Goal: Transaction & Acquisition: Purchase product/service

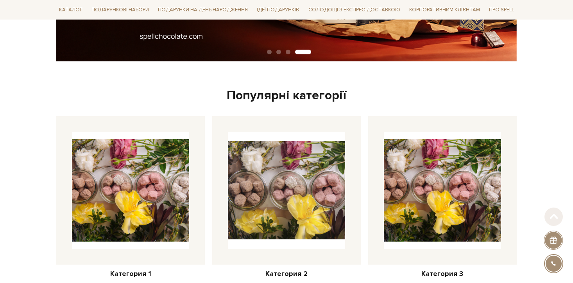
scroll to position [250, 0]
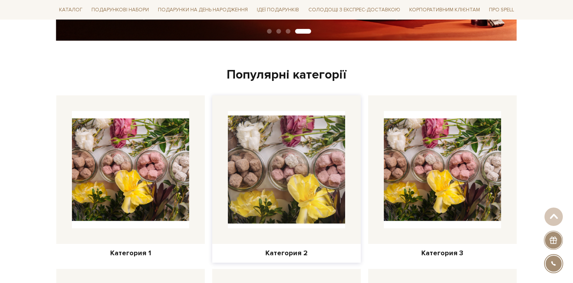
click at [269, 155] on img at bounding box center [286, 169] width 129 height 129
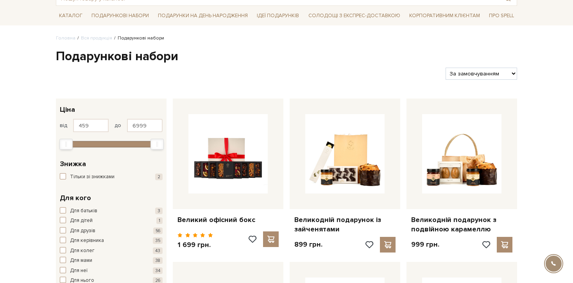
scroll to position [93, 0]
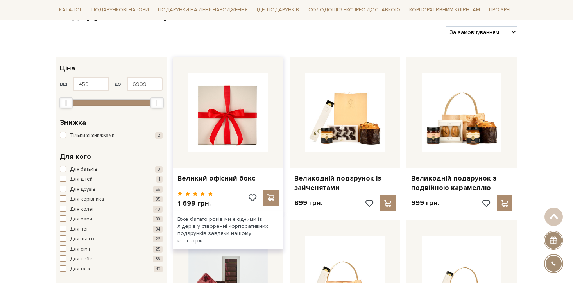
click at [216, 136] on img at bounding box center [227, 112] width 79 height 79
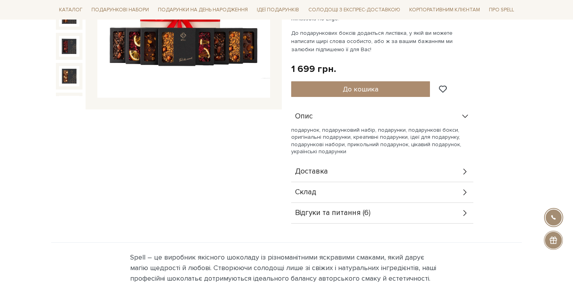
scroll to position [243, 0]
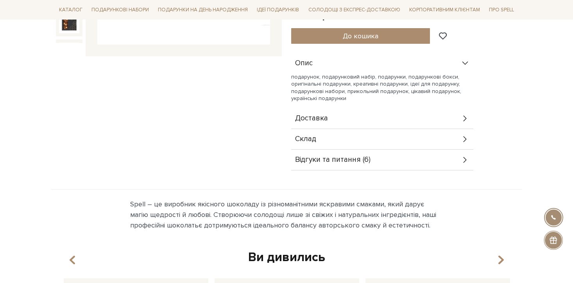
click at [325, 117] on span "Доставка" at bounding box center [311, 118] width 33 height 7
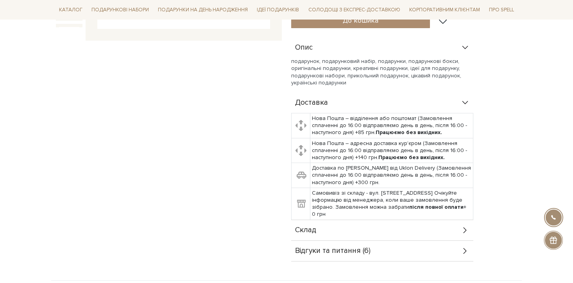
scroll to position [260, 0]
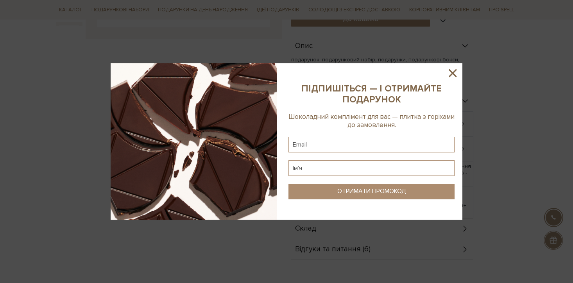
click at [455, 76] on icon at bounding box center [453, 73] width 8 height 8
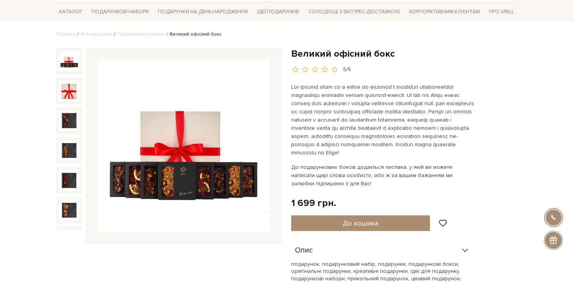
scroll to position [61, 0]
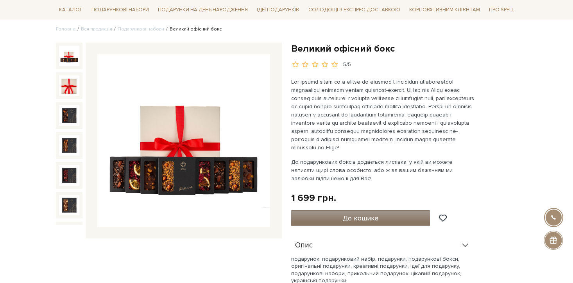
click at [352, 210] on button "До кошика" at bounding box center [360, 218] width 139 height 16
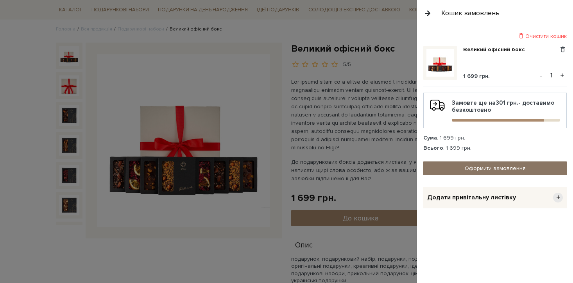
click at [497, 170] on link "Оформити замовлення" at bounding box center [494, 168] width 143 height 14
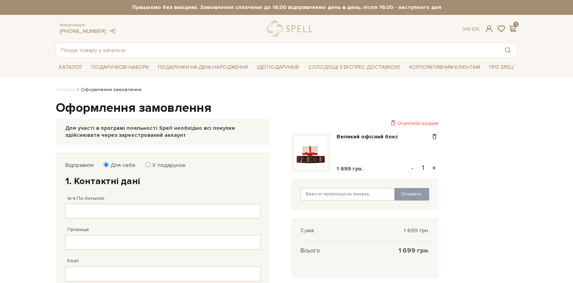
scroll to position [137, 0]
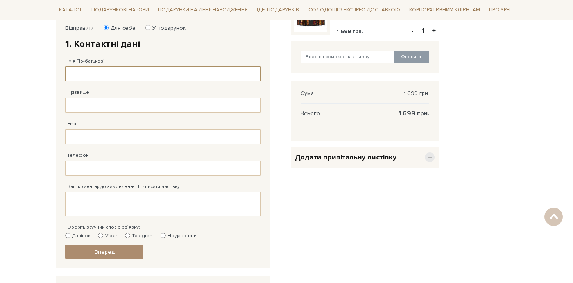
click at [124, 77] on input "Ім'я По-батькові" at bounding box center [162, 73] width 195 height 15
type input "Тест"
click at [94, 95] on div "Прізвище Заповніть поле від 1 до 128 символів!" at bounding box center [162, 96] width 195 height 31
click at [96, 108] on input "Прізвище" at bounding box center [162, 105] width 195 height 15
type input "MaterCard"
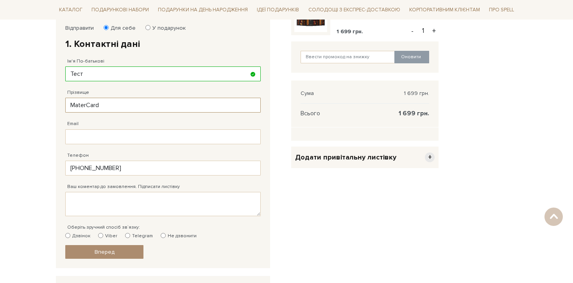
type input "38(066)002 78 79"
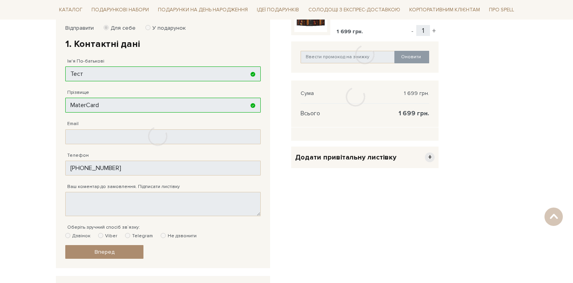
click at [105, 131] on div at bounding box center [157, 136] width 203 height 242
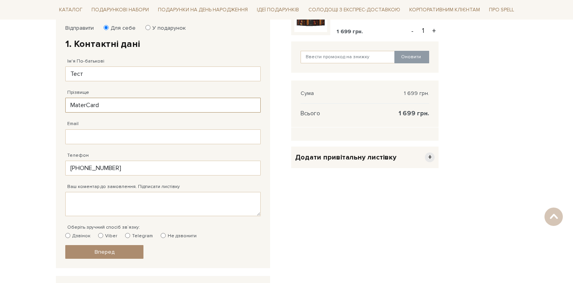
type input "38(066)002 78 79"
click at [119, 139] on input "Email" at bounding box center [162, 136] width 195 height 15
type input "pogonetsalla@gmail.com"
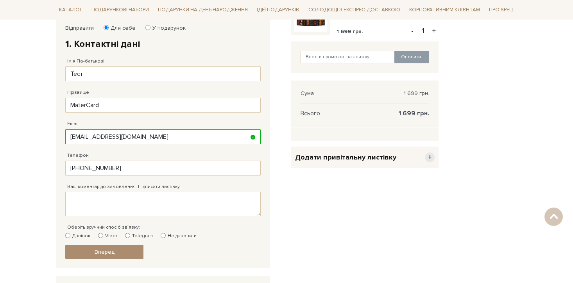
click at [77, 232] on div "Оберіть зручний спосіб зв`язку: Дзвінок Viber Telegram Не дзвонити" at bounding box center [162, 227] width 195 height 23
click at [82, 238] on label "Дзвінок" at bounding box center [77, 236] width 25 height 7
click at [70, 238] on input "Дзвінок" at bounding box center [67, 235] width 5 height 5
radio input "true"
click at [92, 250] on link "Вперед" at bounding box center [104, 252] width 78 height 14
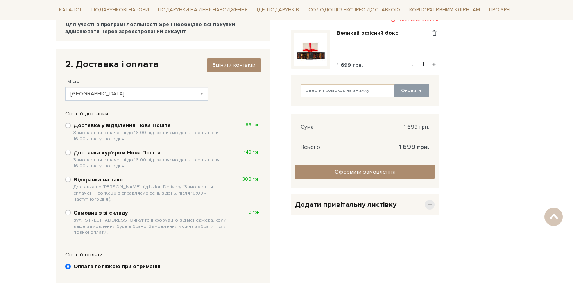
scroll to position [100, 0]
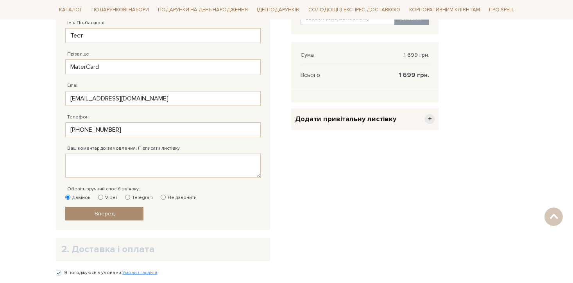
scroll to position [262, 0]
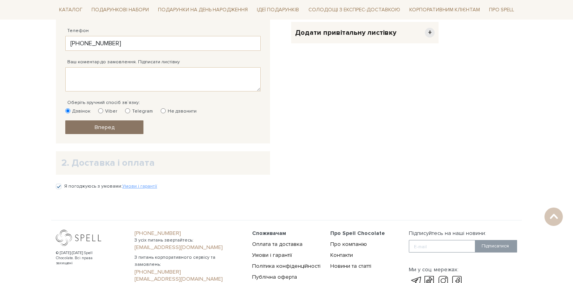
click at [126, 127] on link "Вперед" at bounding box center [104, 127] width 78 height 14
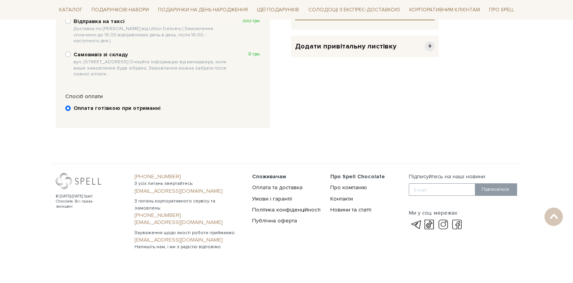
scroll to position [152, 0]
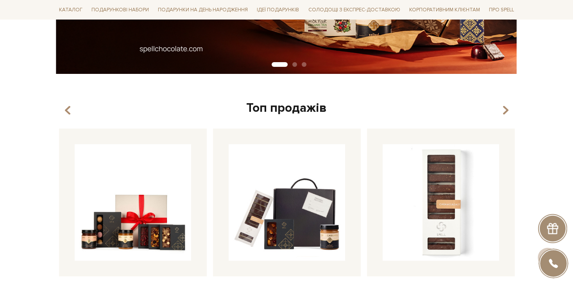
scroll to position [246, 0]
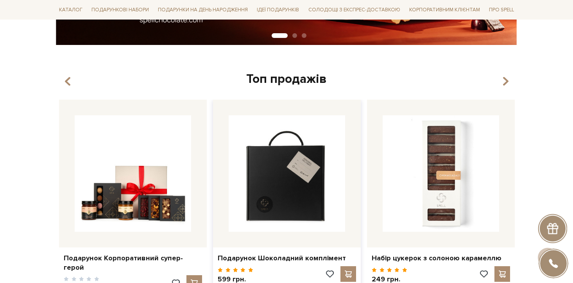
click at [288, 176] on img at bounding box center [287, 173] width 116 height 116
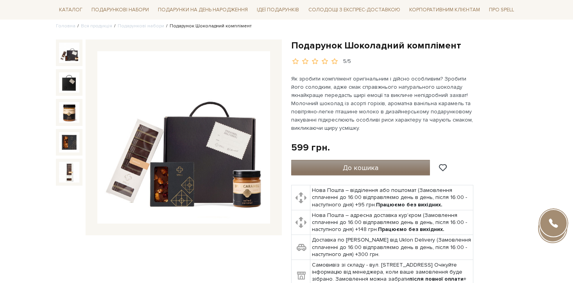
scroll to position [68, 0]
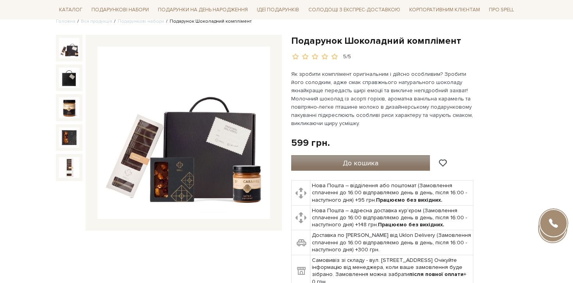
click at [344, 156] on button "До кошика" at bounding box center [360, 163] width 139 height 16
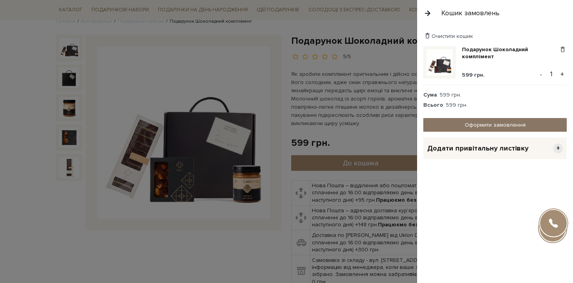
click at [455, 127] on link "Оформити замовлення" at bounding box center [494, 125] width 143 height 14
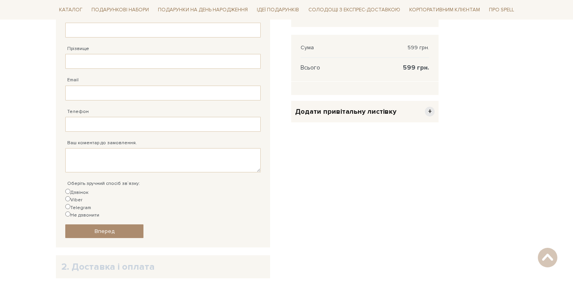
scroll to position [91, 0]
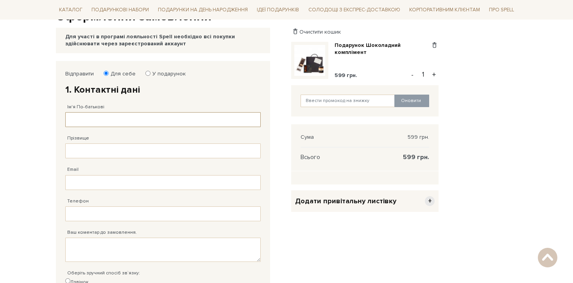
click at [115, 118] on input "Ім'я По-батькові" at bounding box center [162, 119] width 195 height 15
type input "Тест"
click at [106, 147] on input "Прізвище" at bounding box center [162, 150] width 195 height 15
type input "MaterCard"
type input "[PHONE_NUMBER]"
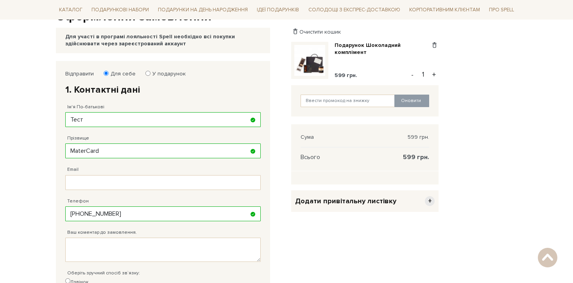
click at [108, 175] on div "Відправити Для себе У подарунок 1. Контактні дані Ім'я По-батькові Тест Заповні…" at bounding box center [163, 199] width 214 height 276
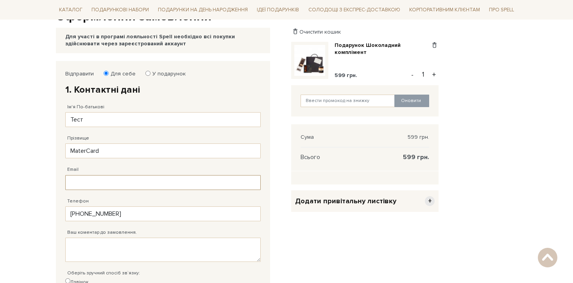
click at [132, 183] on input "Email" at bounding box center [162, 182] width 195 height 15
type input "[EMAIL_ADDRESS][DOMAIN_NAME]"
type input "[PHONE_NUMBER]"
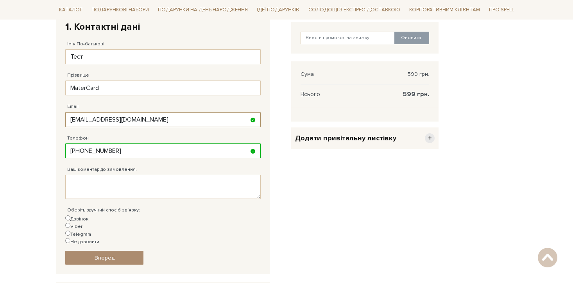
scroll to position [175, 0]
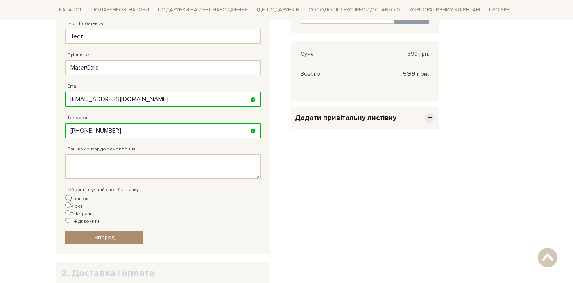
click at [71, 196] on label "Дзвінок" at bounding box center [76, 198] width 23 height 7
click at [70, 196] on input "Дзвінок" at bounding box center [67, 197] width 5 height 5
radio input "true"
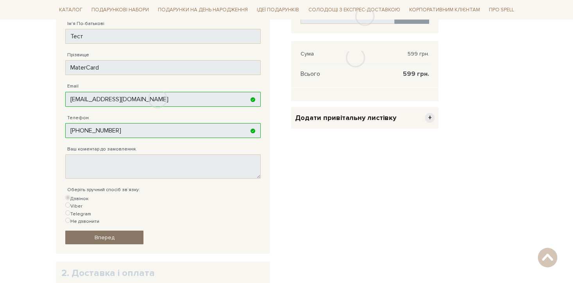
click at [122, 215] on div at bounding box center [157, 99] width 203 height 242
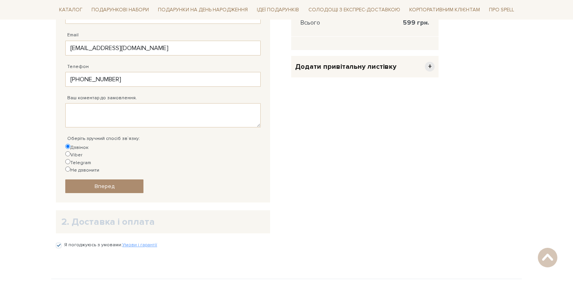
scroll to position [250, 0]
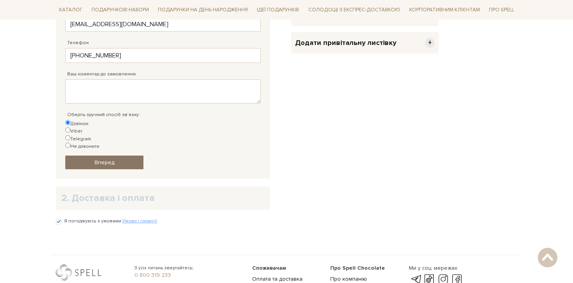
click at [99, 159] on span "Вперед" at bounding box center [105, 162] width 20 height 7
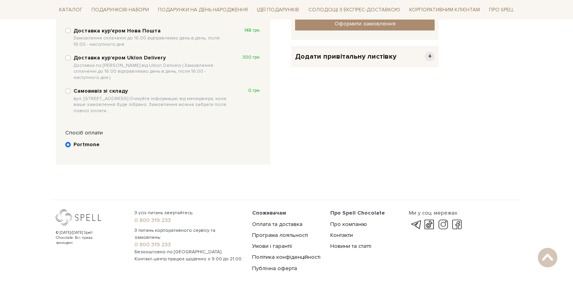
scroll to position [152, 0]
